Goal: Navigation & Orientation: Find specific page/section

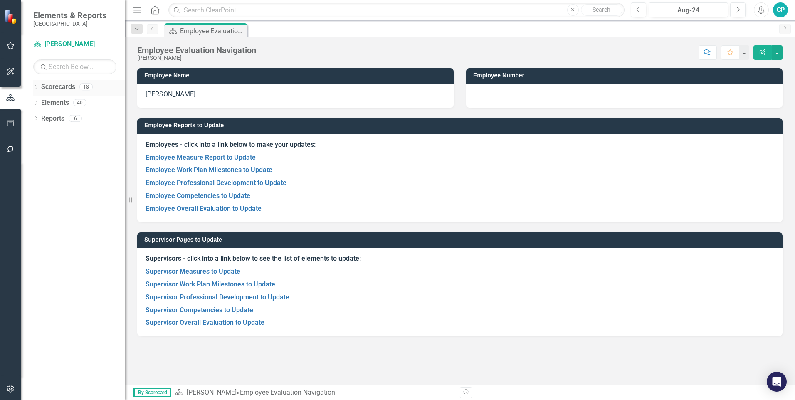
click at [37, 82] on div "Dropdown Scorecards 18" at bounding box center [78, 88] width 91 height 16
click at [38, 88] on icon "Dropdown" at bounding box center [36, 88] width 6 height 5
click at [41, 101] on icon at bounding box center [41, 102] width 2 height 4
click at [50, 118] on icon at bounding box center [49, 118] width 2 height 4
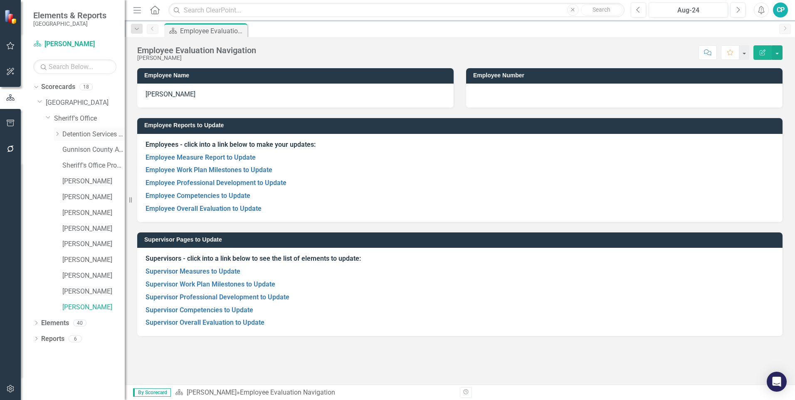
click at [58, 130] on div "Dropdown Detention Services Program" at bounding box center [89, 135] width 71 height 14
click at [56, 136] on icon "Dropdown" at bounding box center [57, 133] width 6 height 5
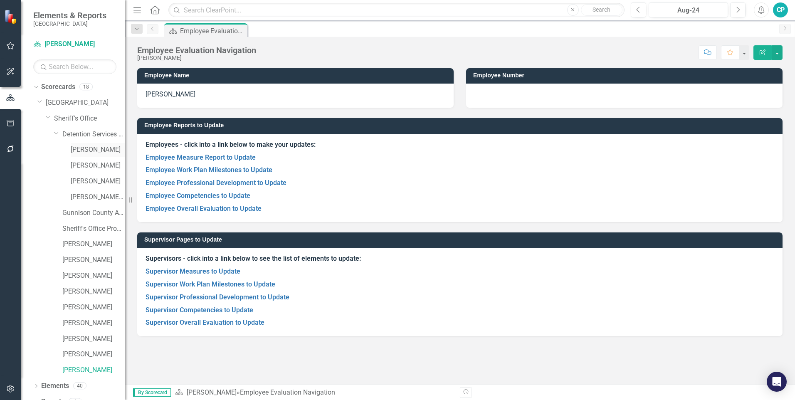
click at [77, 149] on link "[PERSON_NAME]" at bounding box center [98, 150] width 54 height 10
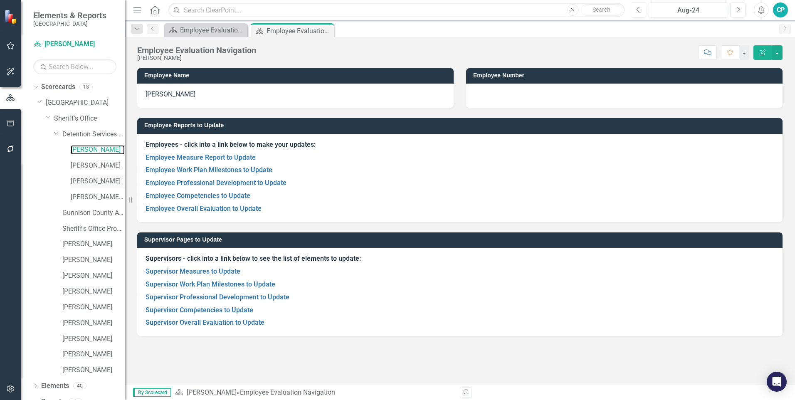
scroll to position [11, 0]
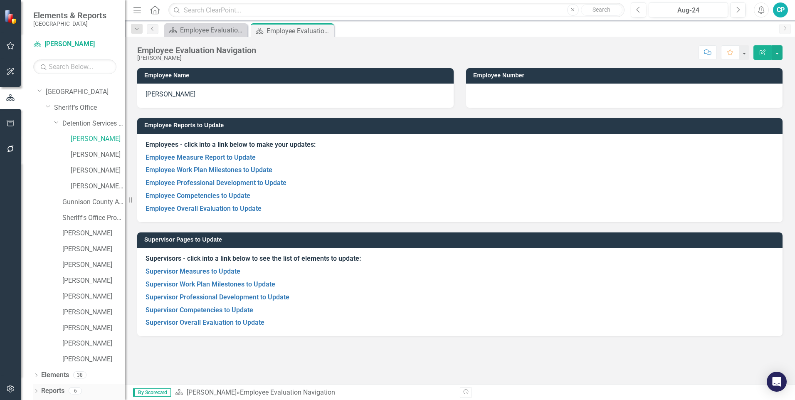
click at [37, 392] on icon "Dropdown" at bounding box center [36, 392] width 6 height 5
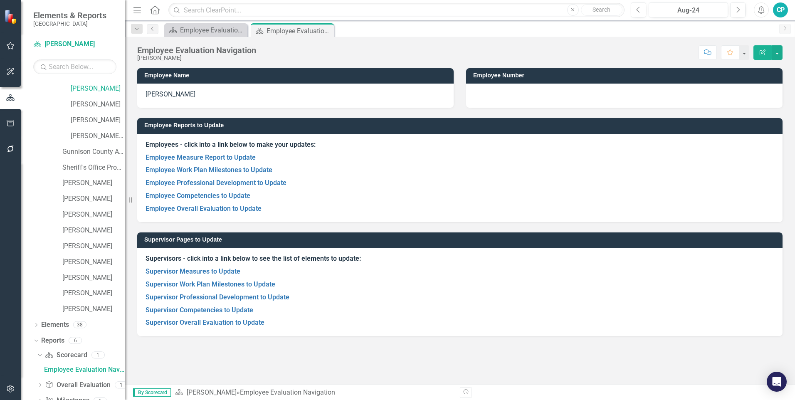
scroll to position [131, 0]
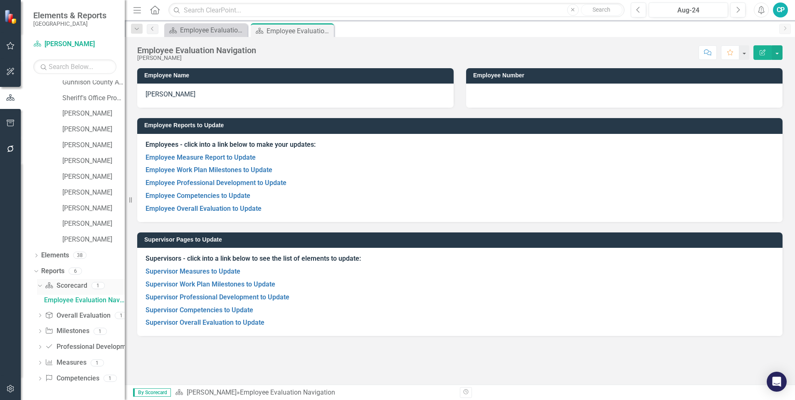
click at [70, 282] on link "Scorecard Scorecard" at bounding box center [66, 286] width 42 height 10
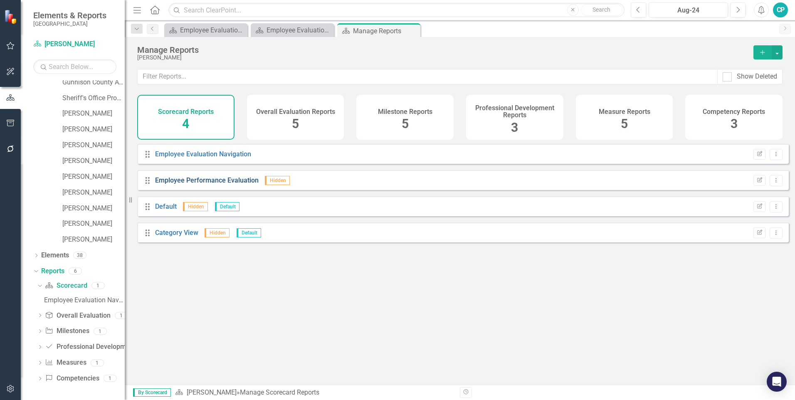
click at [206, 184] on link "Employee Performance Evaluation" at bounding box center [207, 180] width 104 height 8
